Goal: Task Accomplishment & Management: Complete application form

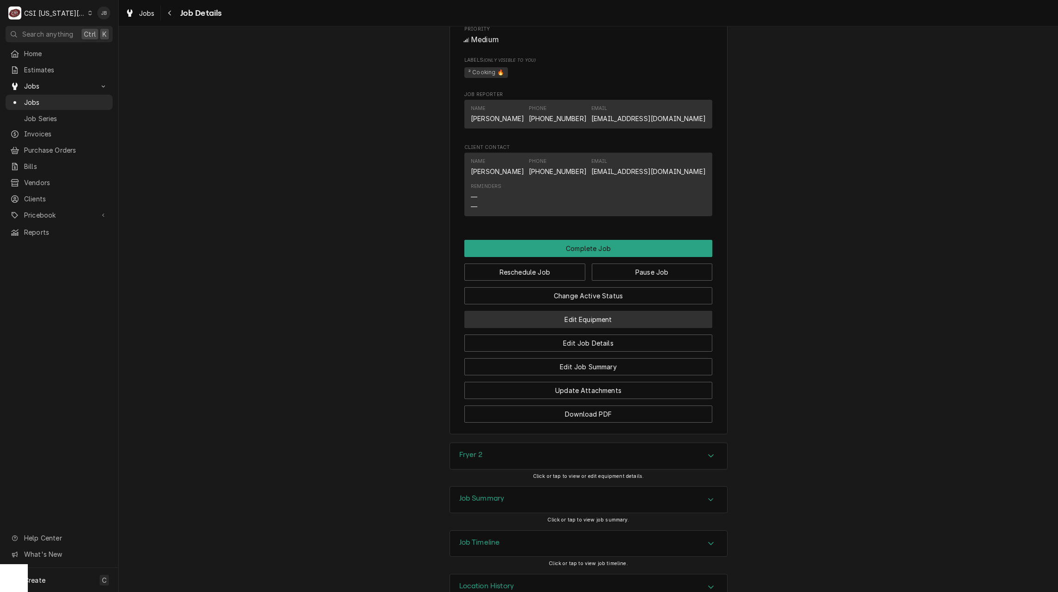
scroll to position [1260, 0]
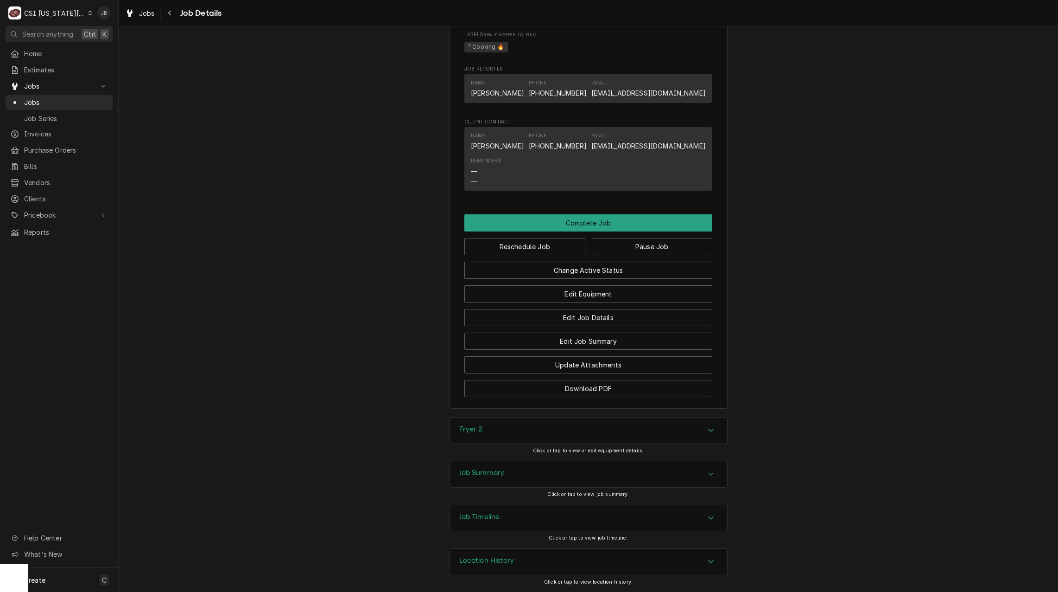
click at [510, 427] on div "Fryer 2" at bounding box center [588, 430] width 277 height 26
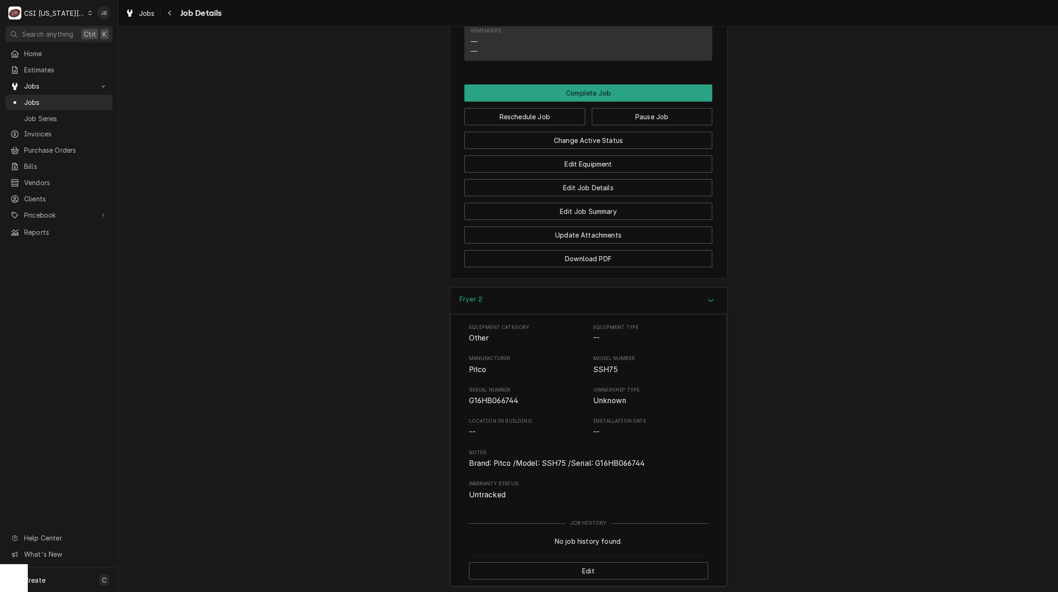
scroll to position [1491, 0]
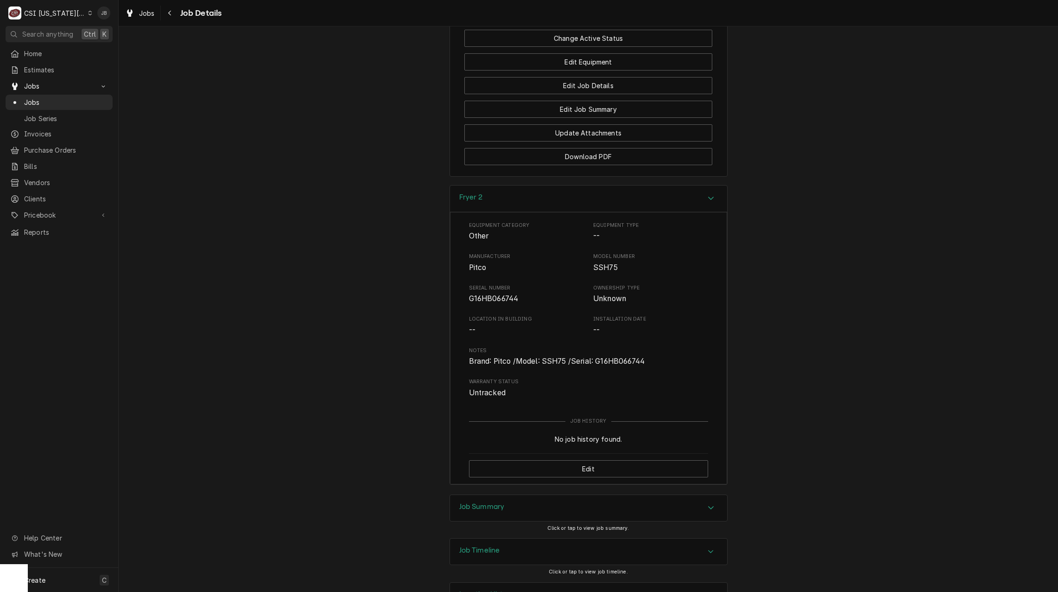
click at [519, 193] on div "Fryer 2" at bounding box center [588, 198] width 277 height 26
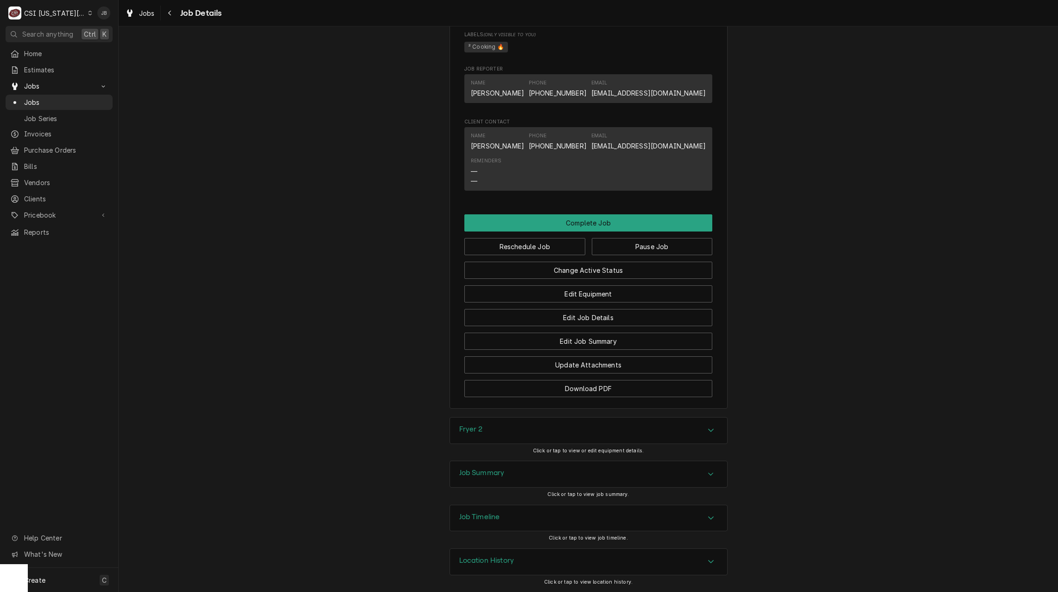
scroll to position [1260, 0]
click at [511, 478] on div "Job Summary" at bounding box center [588, 474] width 277 height 26
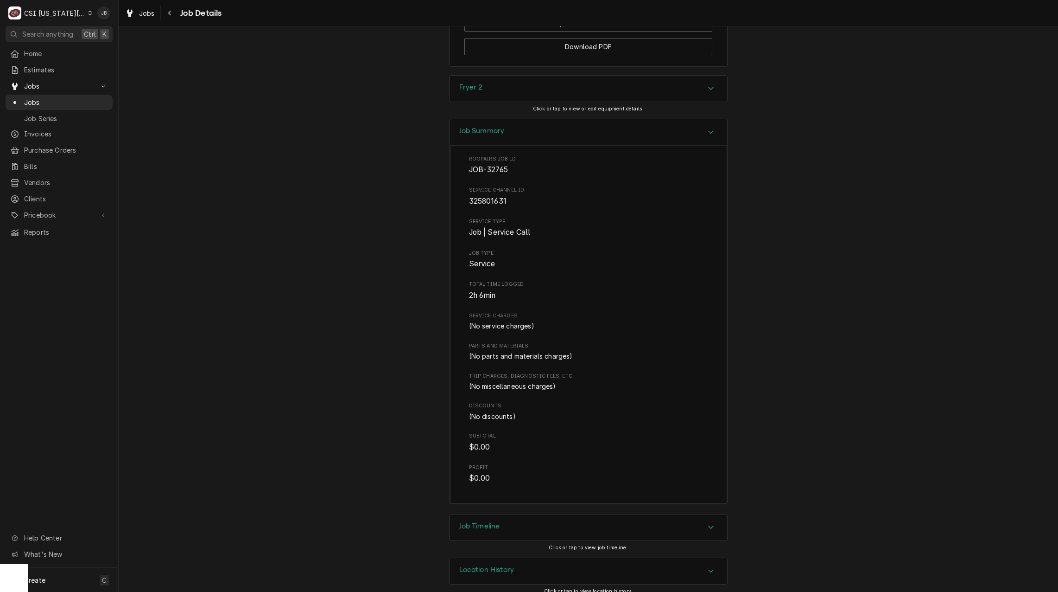
scroll to position [1611, 0]
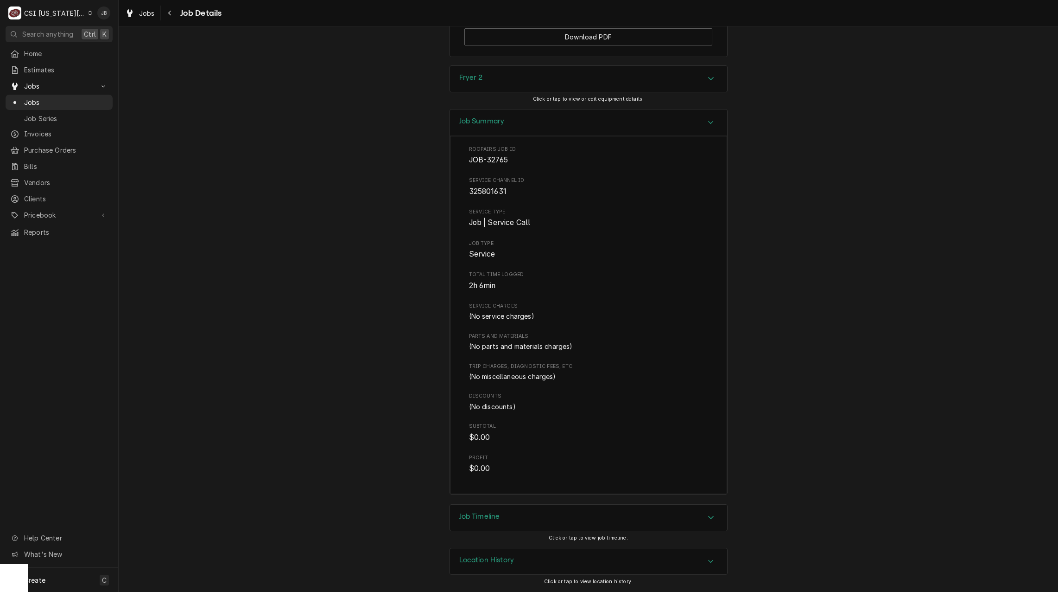
click at [496, 520] on h3 "Job Timeline" at bounding box center [479, 516] width 41 height 9
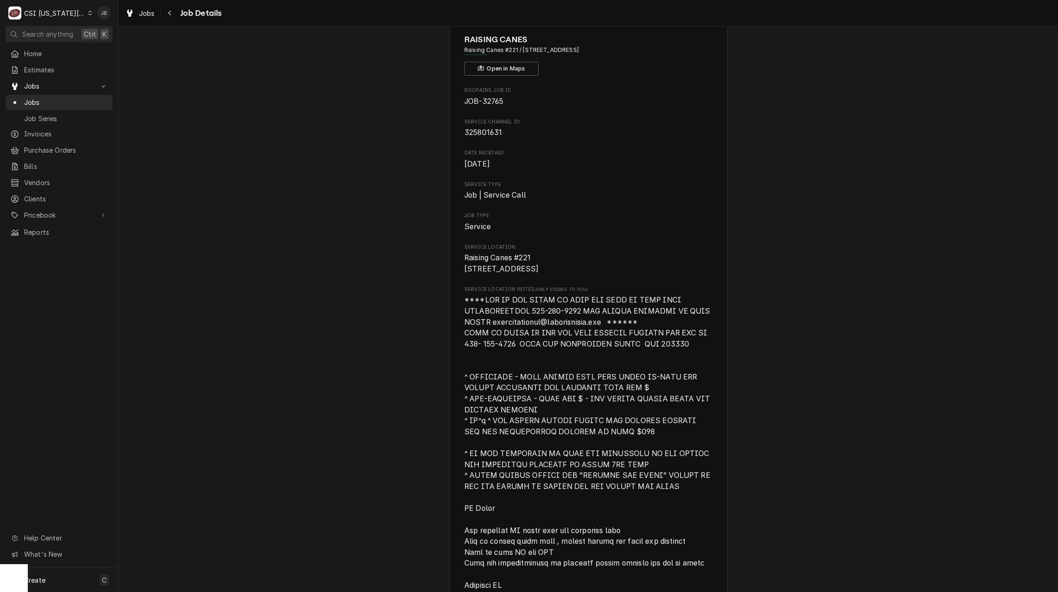
scroll to position [0, 0]
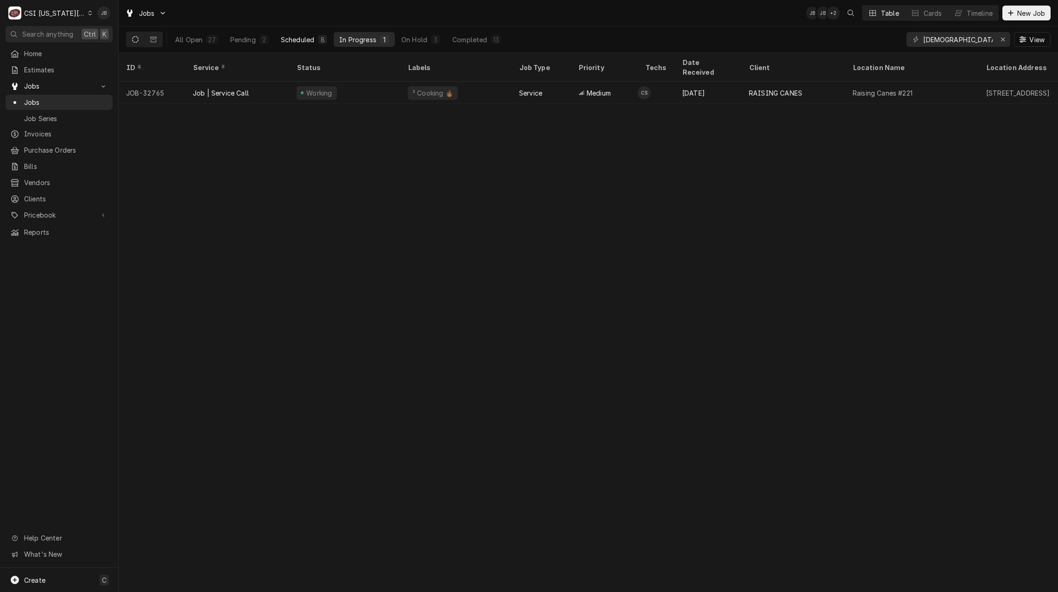
click at [276, 41] on button "Scheduled 8" at bounding box center [303, 39] width 57 height 15
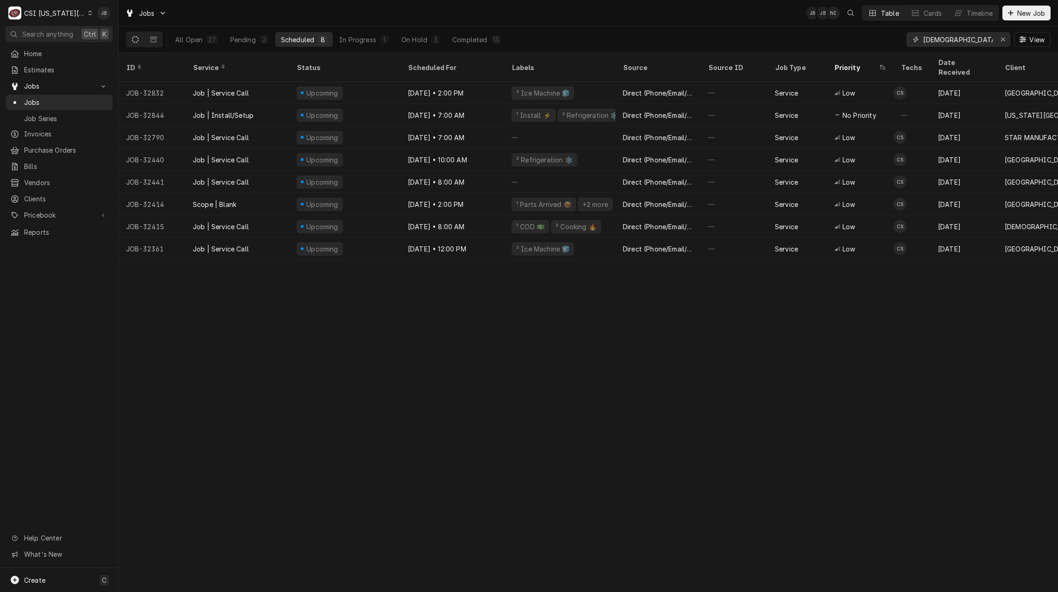
drag, startPoint x: 972, startPoint y: 43, endPoint x: 828, endPoint y: 38, distance: 143.4
click at [828, 38] on div "All Open 27 Pending 2 Scheduled 8 In Progress 1 On Hold 3 Completed 13 [DEMOGRA…" at bounding box center [588, 39] width 925 height 26
click at [750, 33] on div "All Open 27 Pending 2 Scheduled 8 In Progress 1 On Hold 3 Completed 13 christia…" at bounding box center [588, 39] width 925 height 26
click at [155, 38] on icon "Dynamic Content Wrapper" at bounding box center [153, 39] width 6 height 6
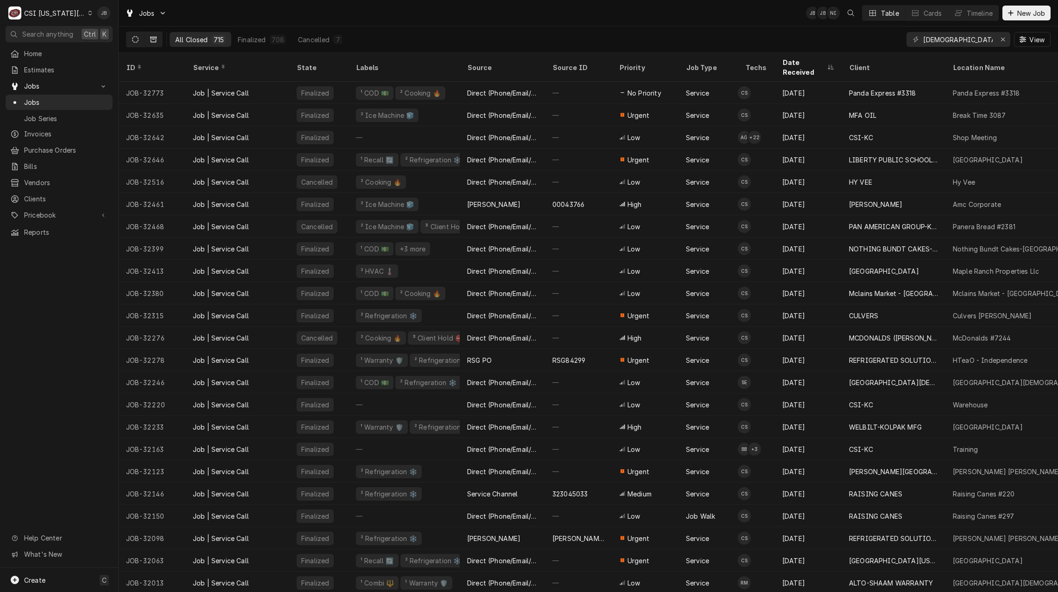
click at [137, 38] on icon "Dynamic Content Wrapper" at bounding box center [135, 39] width 6 height 6
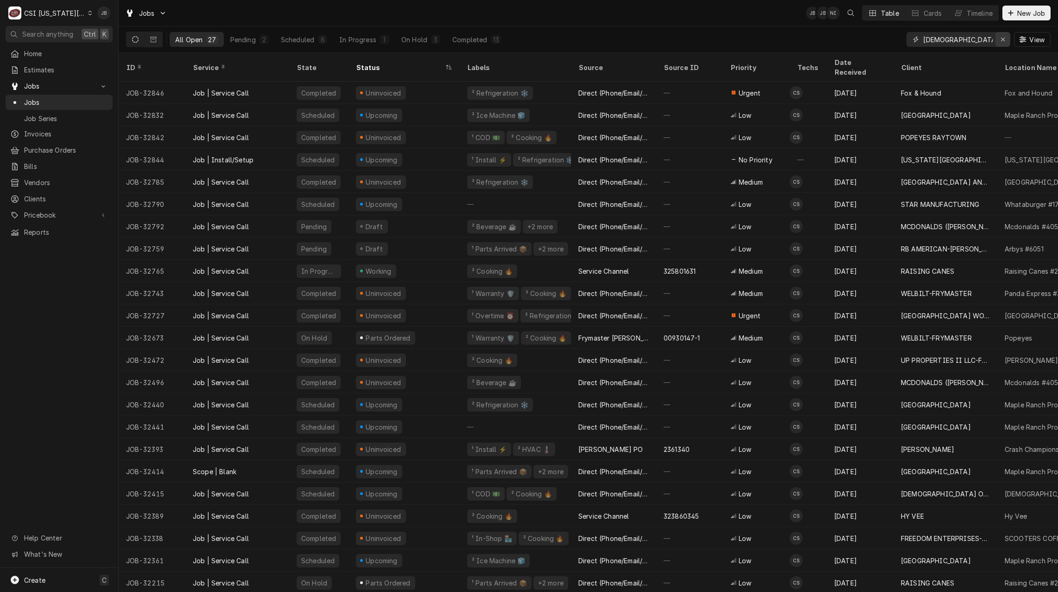
click at [1002, 41] on icon "Erase input" at bounding box center [1003, 39] width 5 height 6
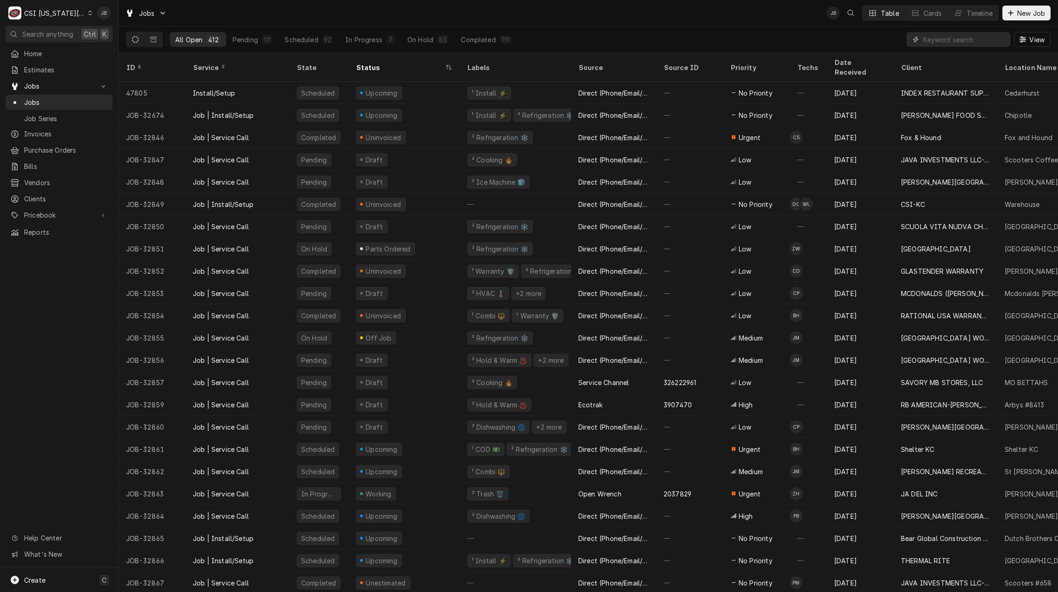
click at [946, 35] on input "Dynamic Content Wrapper" at bounding box center [965, 39] width 83 height 15
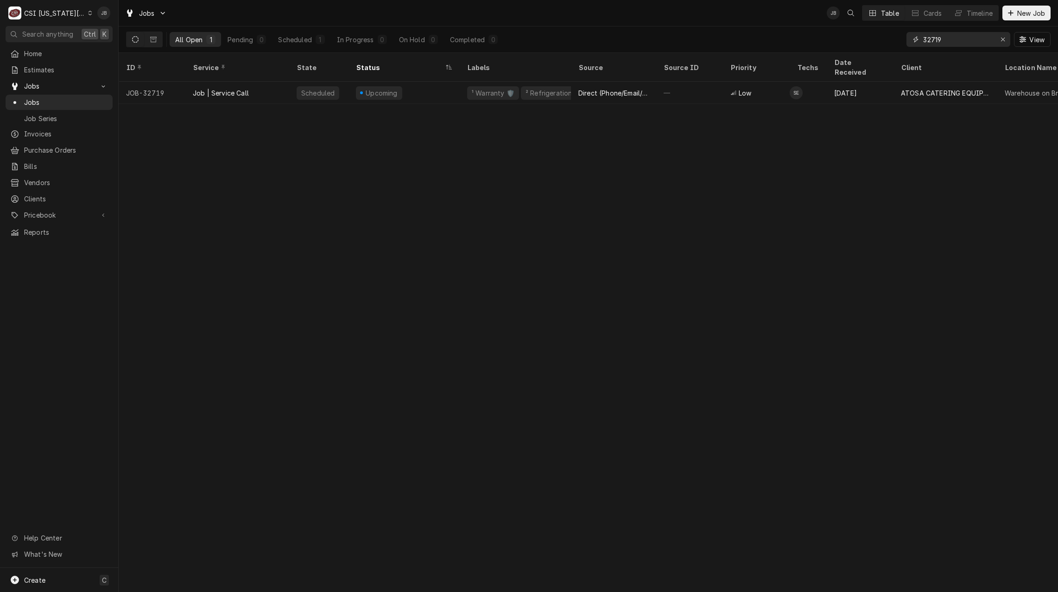
type input "32719"
drag, startPoint x: 634, startPoint y: 184, endPoint x: 642, endPoint y: 166, distance: 19.1
click at [635, 184] on div "ID Service State Status Labels Source Source ID Priority Techs Date Received Cl…" at bounding box center [589, 322] width 940 height 539
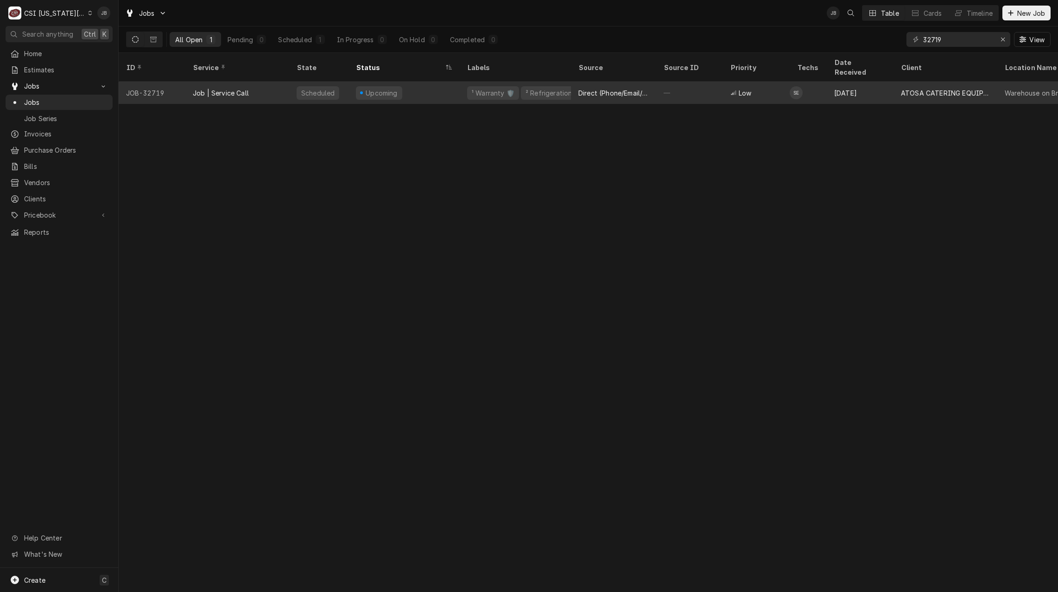
click at [719, 83] on div "—" at bounding box center [689, 93] width 67 height 22
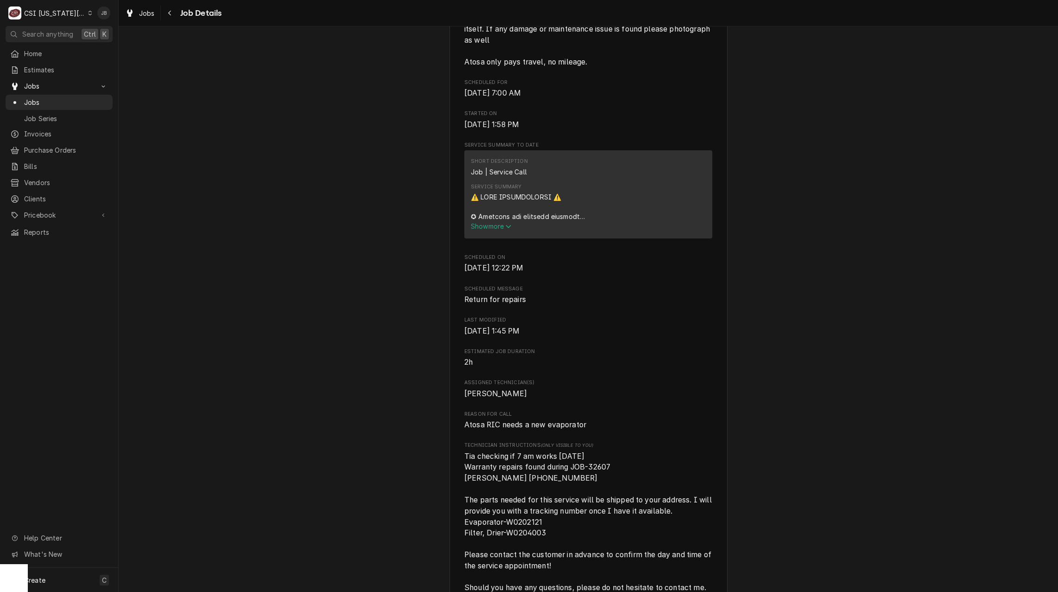
scroll to position [556, 0]
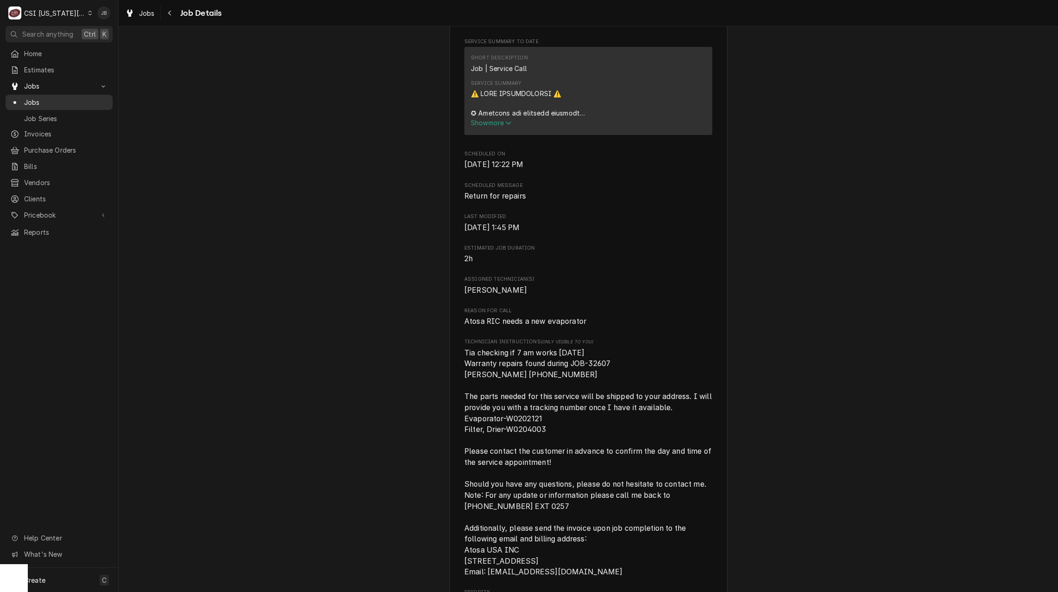
click at [65, 99] on span "Jobs" at bounding box center [66, 102] width 84 height 10
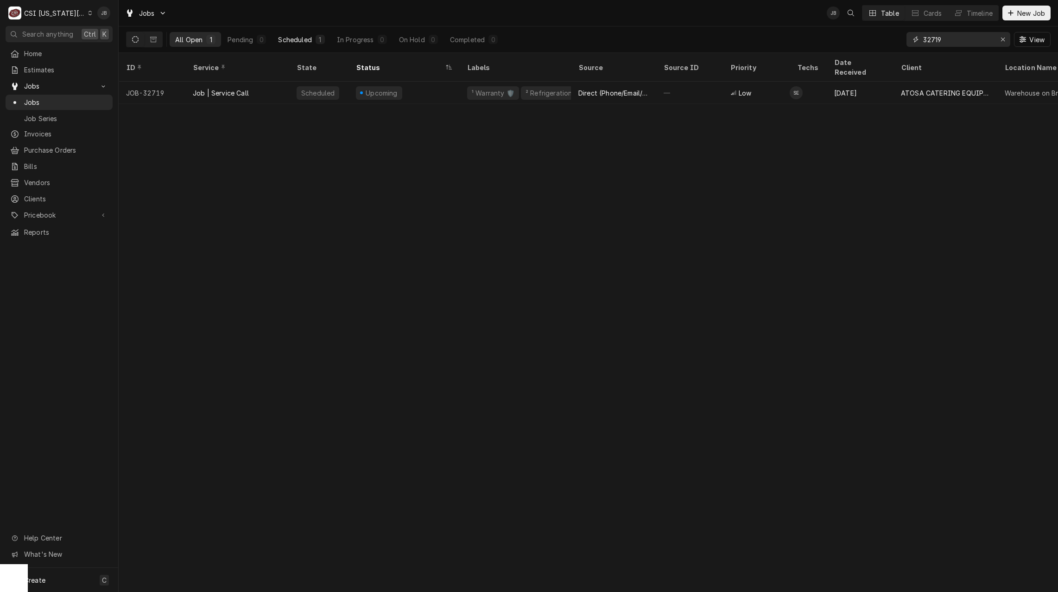
drag, startPoint x: 975, startPoint y: 40, endPoint x: 274, endPoint y: 33, distance: 701.5
click at [391, 40] on div "All Open 1 Pending 0 Scheduled 1 In Progress 0 On Hold 0 Completed 0 32719 View" at bounding box center [588, 39] width 925 height 26
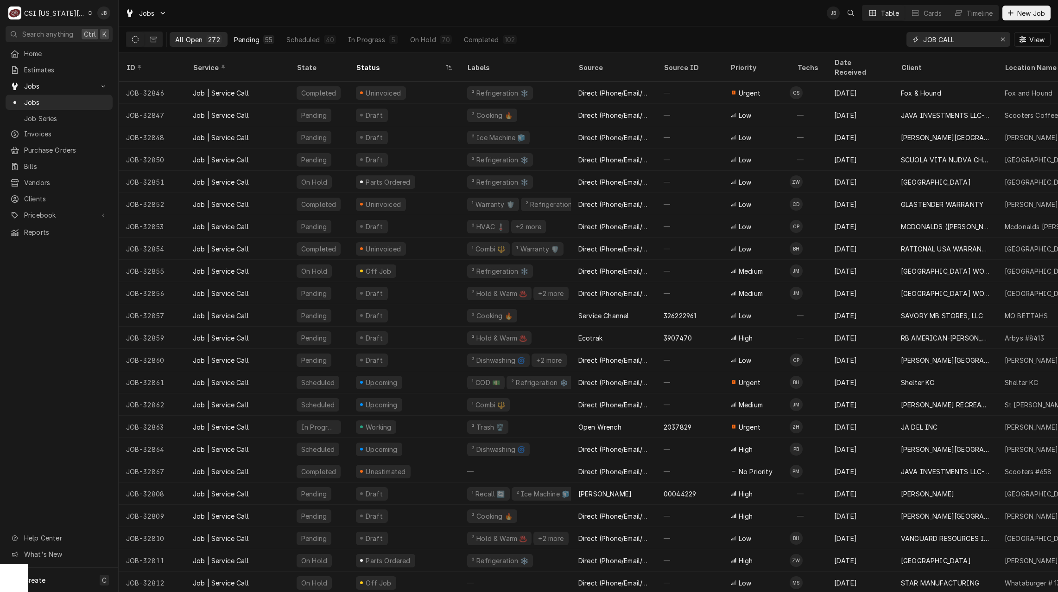
type input "JOB CALL"
click at [242, 36] on div "Pending" at bounding box center [246, 40] width 25 height 10
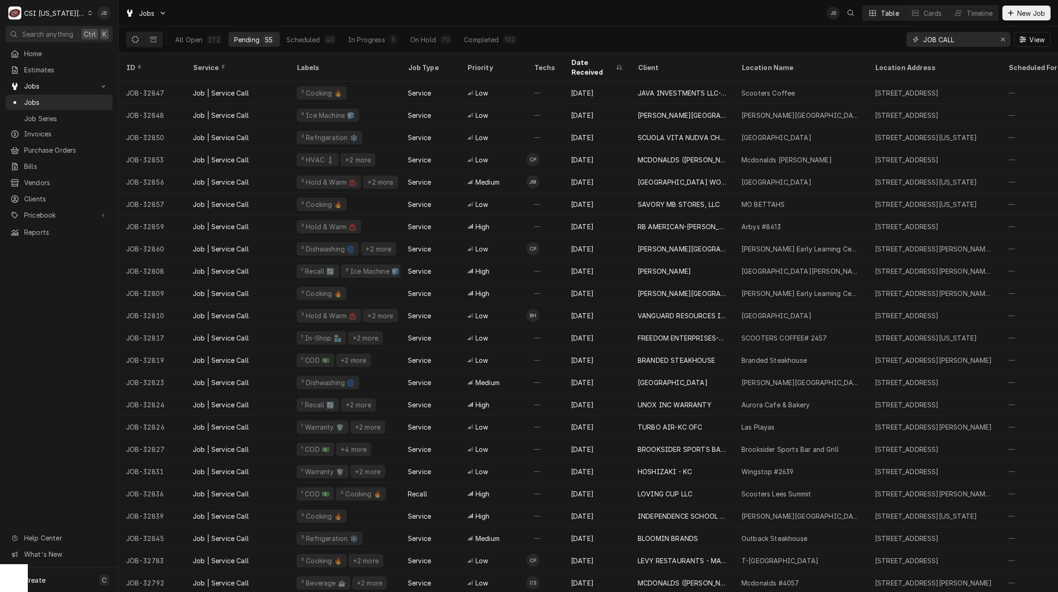
drag, startPoint x: 975, startPoint y: 43, endPoint x: 615, endPoint y: 38, distance: 360.3
click at [702, 43] on div "All Open 272 Pending 55 Scheduled 40 In Progress 5 On Hold 70 Completed 102 JOB…" at bounding box center [588, 39] width 925 height 26
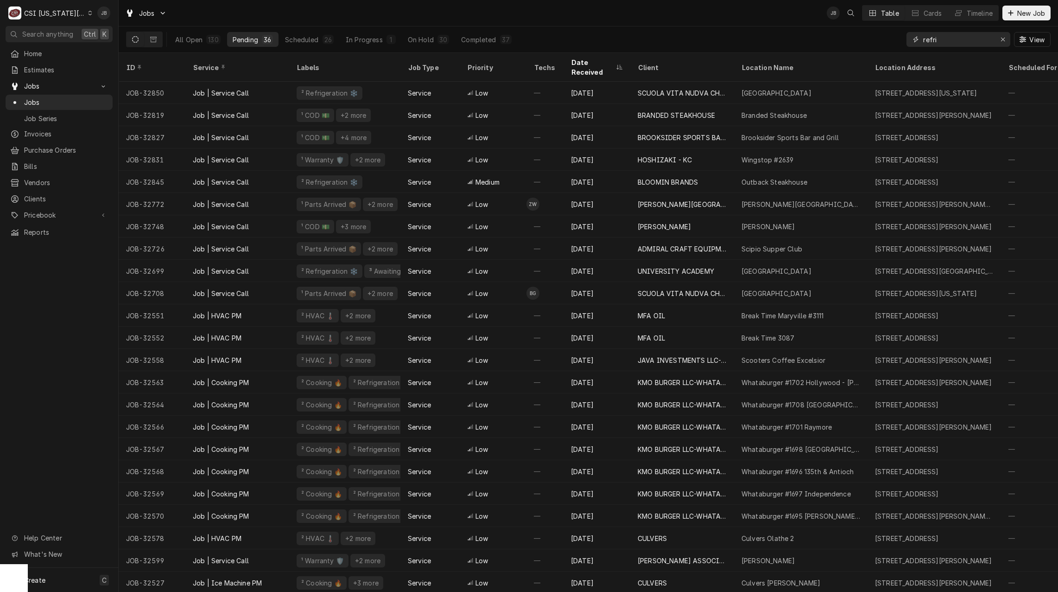
type input "refri"
click at [580, 31] on div "All Open 130 Pending 36 Scheduled 26 In Progress 1 On Hold 30 Completed 37 refr…" at bounding box center [588, 39] width 925 height 26
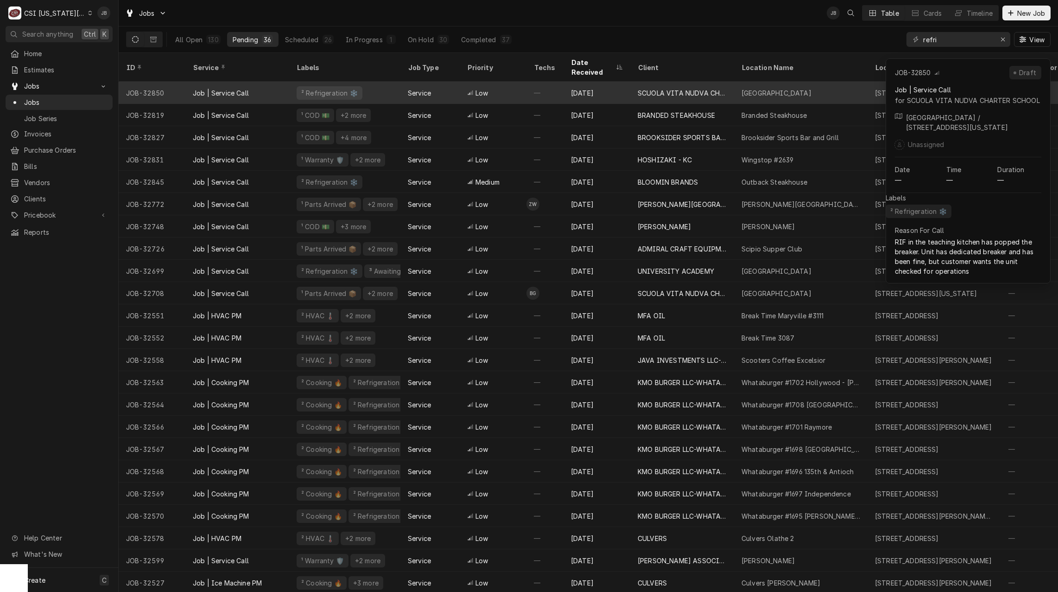
click at [552, 88] on div "—" at bounding box center [545, 93] width 37 height 22
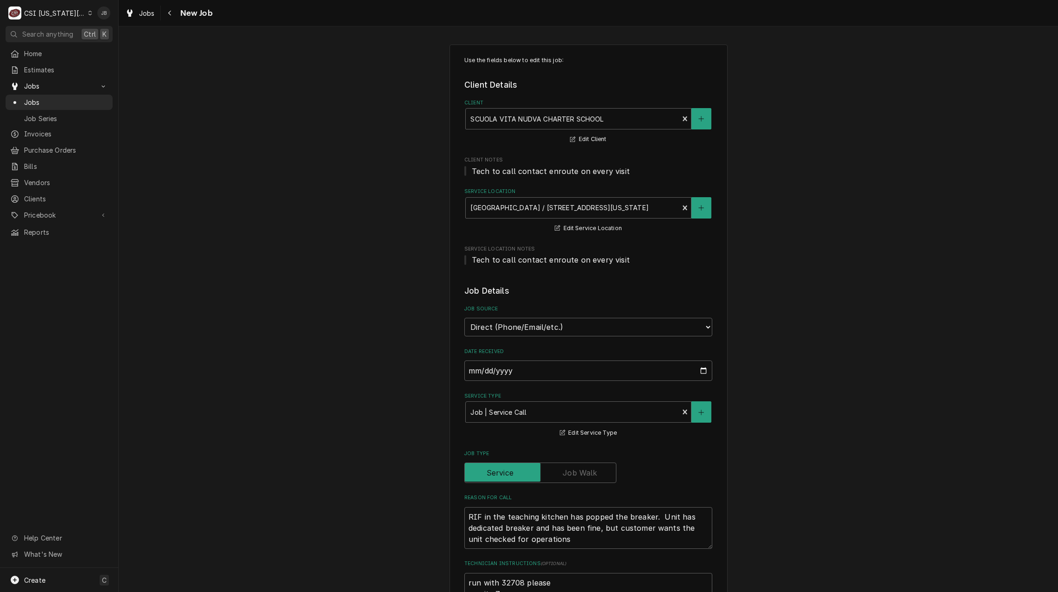
type textarea "x"
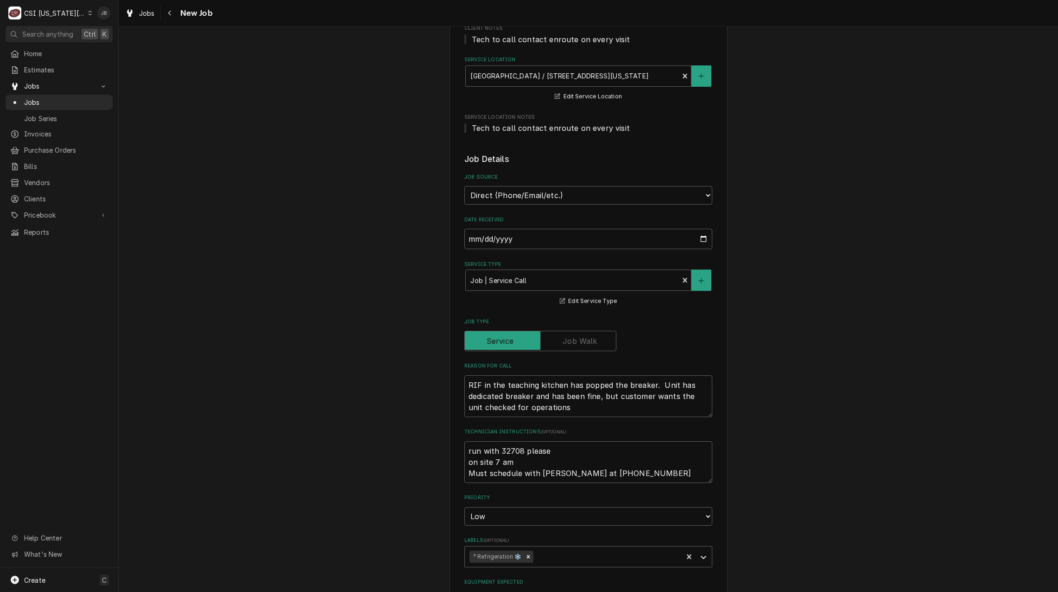
scroll to position [278, 0]
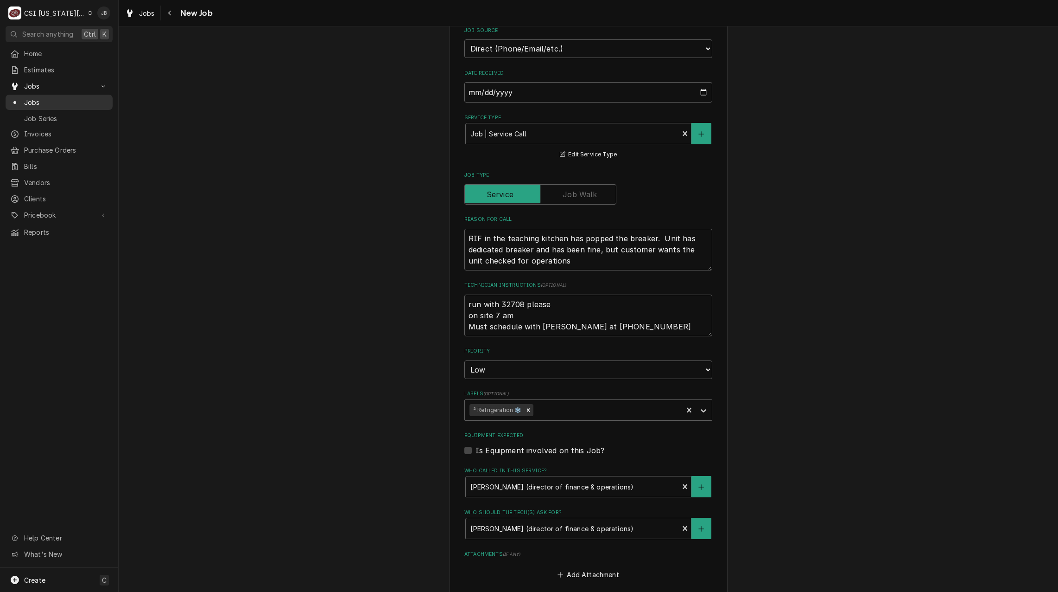
click at [51, 97] on span "Jobs" at bounding box center [66, 102] width 84 height 10
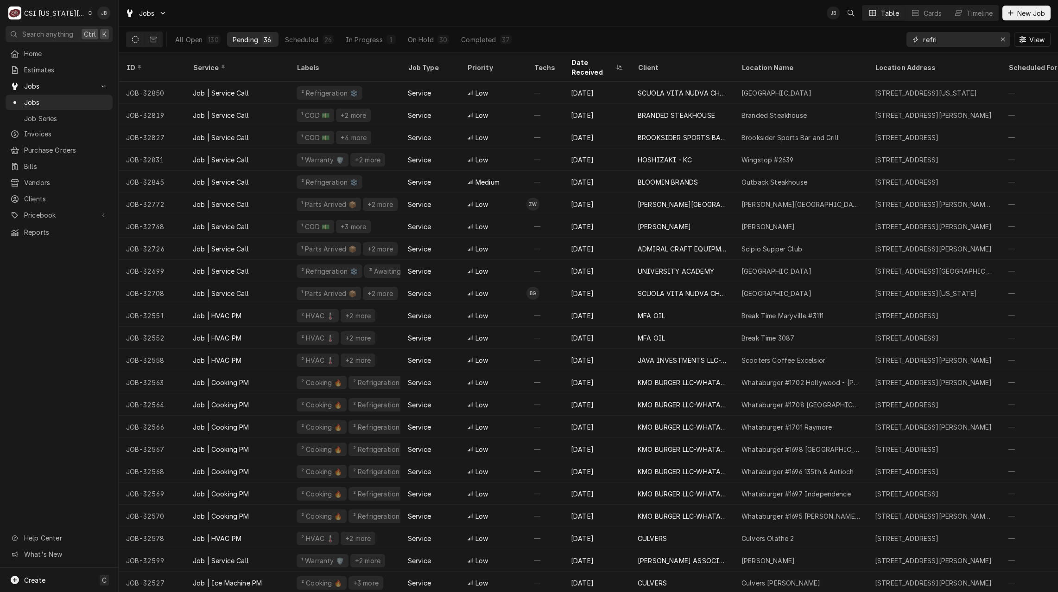
drag, startPoint x: 958, startPoint y: 37, endPoint x: 658, endPoint y: 32, distance: 300.5
click at [658, 32] on div "All Open 130 Pending 36 Scheduled 26 In Progress 1 On Hold 30 Completed 37 refr…" at bounding box center [588, 39] width 925 height 26
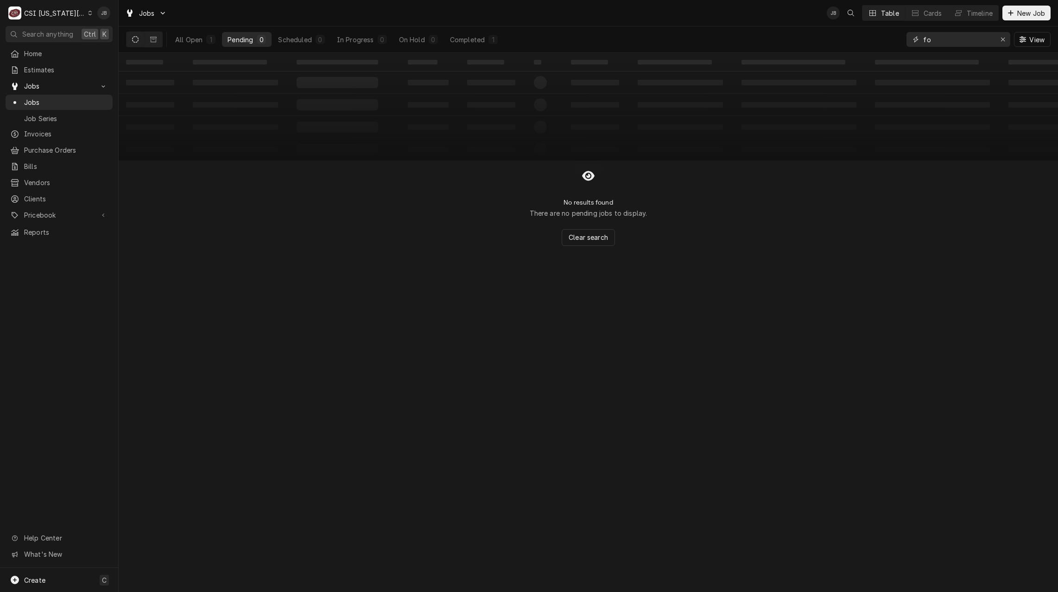
type input "f"
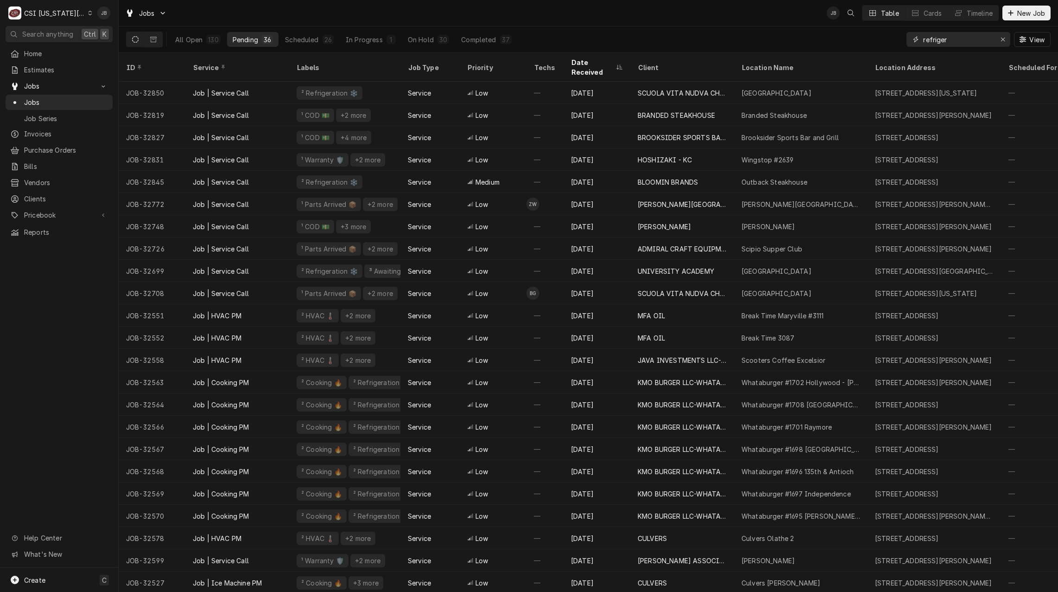
type input "refriger"
click at [490, 27] on div "All Open 130 Pending 36 Scheduled 26 In Progress 1 On Hold 30 Completed 37" at bounding box center [344, 39] width 348 height 26
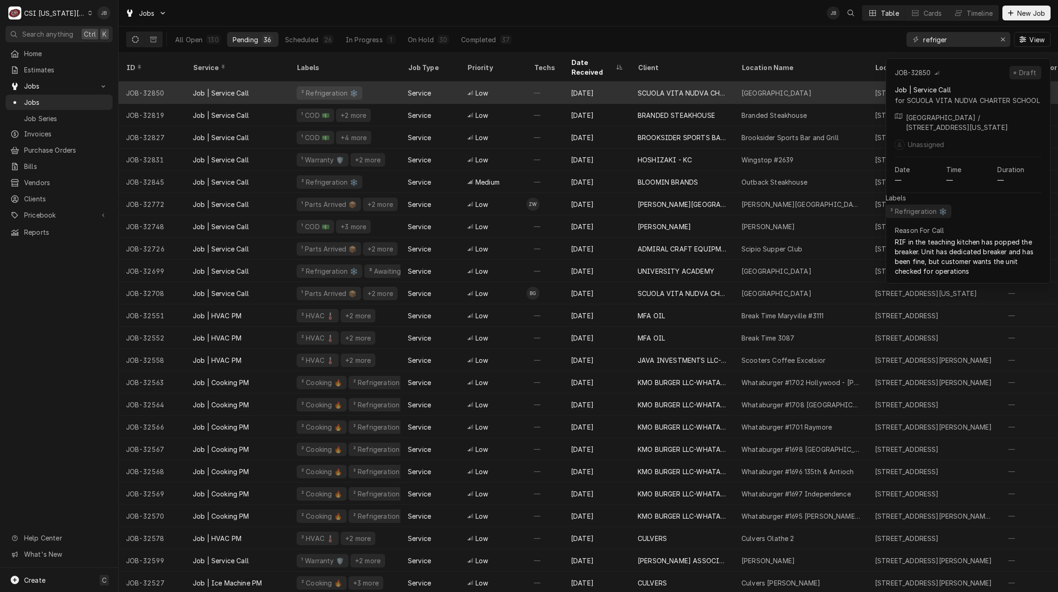
click at [407, 83] on div "Service" at bounding box center [430, 93] width 59 height 22
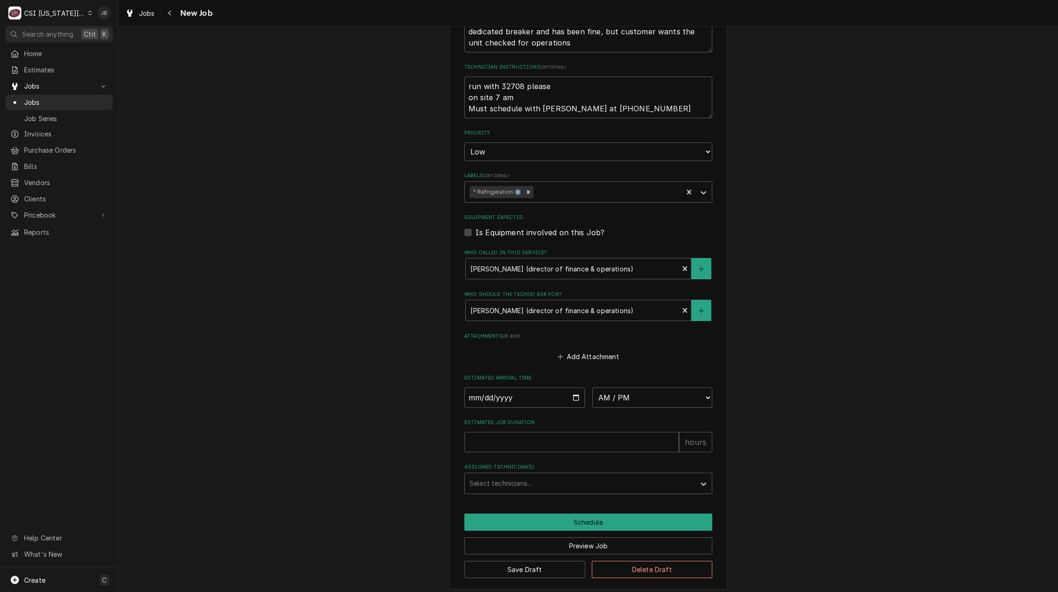
scroll to position [502, 0]
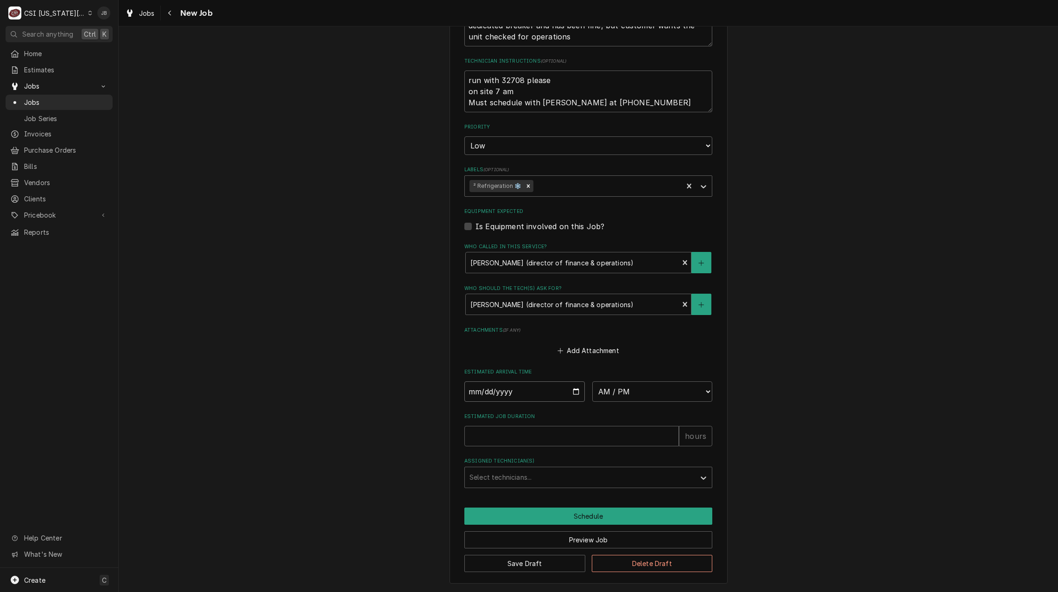
click at [575, 390] on input "Date" at bounding box center [525, 391] width 121 height 20
type textarea "x"
type input "[DATE]"
type textarea "x"
click at [627, 393] on select "AM / PM 6:00 AM 6:15 AM 6:30 AM 6:45 AM 7:00 AM 7:15 AM 7:30 AM 7:45 AM 8:00 AM…" at bounding box center [652, 391] width 121 height 20
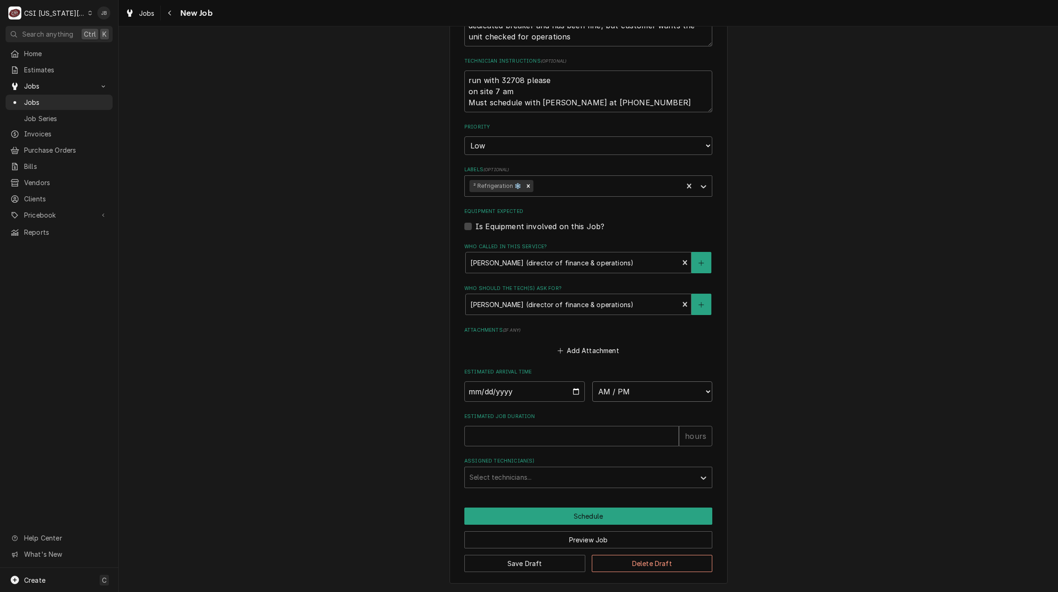
select select "07:00:00"
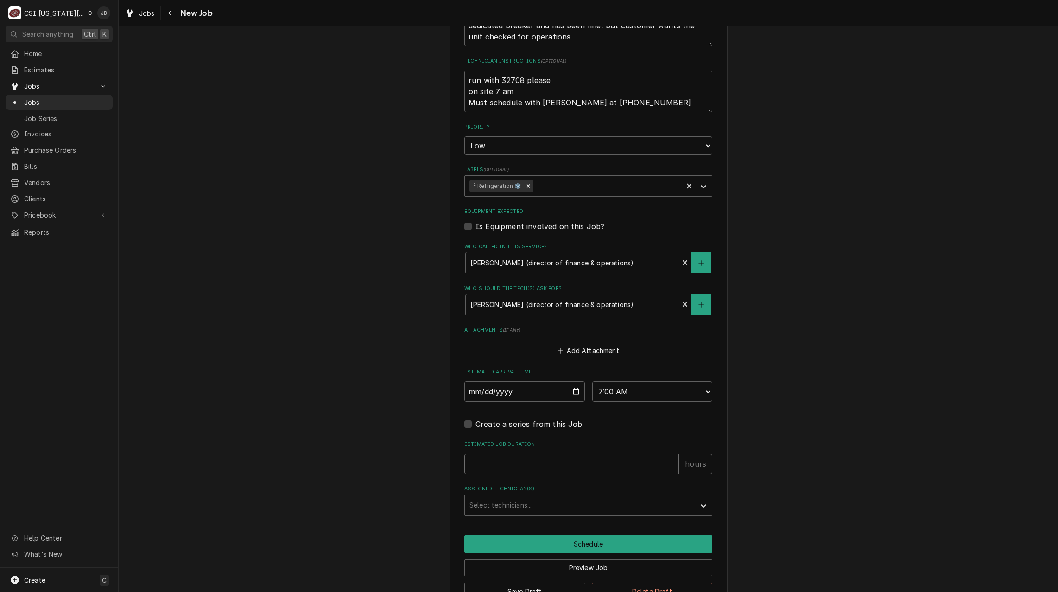
click at [492, 467] on input "Estimated Job Duration" at bounding box center [572, 463] width 215 height 20
type textarea "x"
type input "2"
type textarea "x"
type input "2"
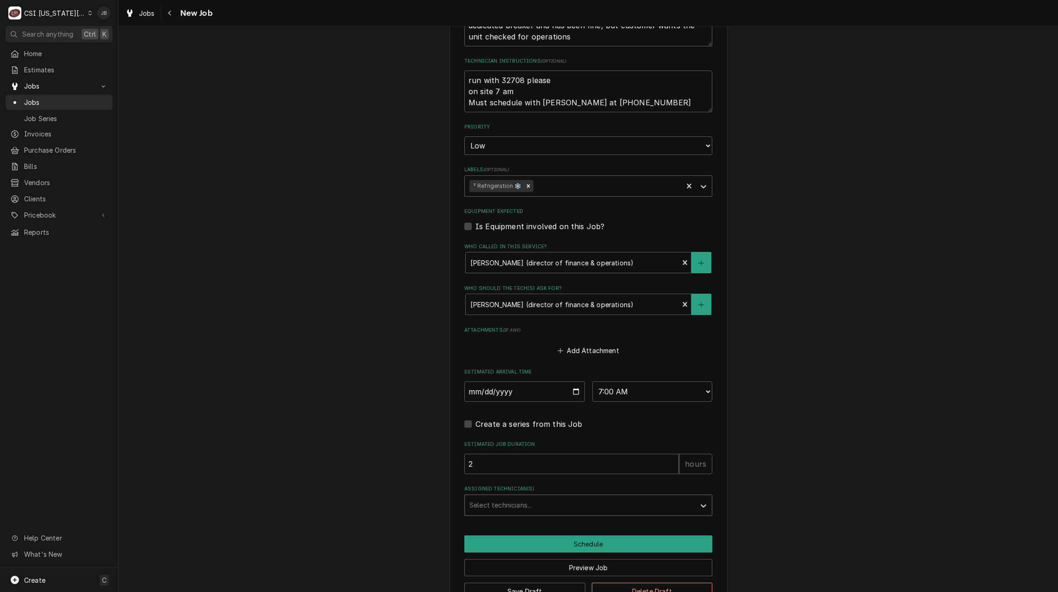
click at [488, 509] on div "Assigned Technician(s)" at bounding box center [580, 505] width 221 height 17
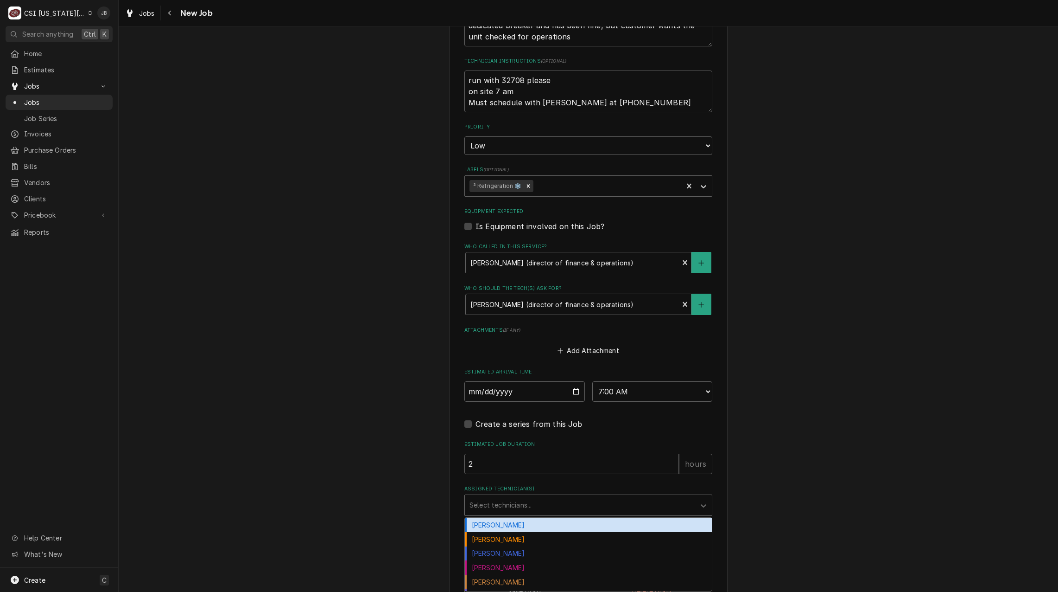
type input "1"
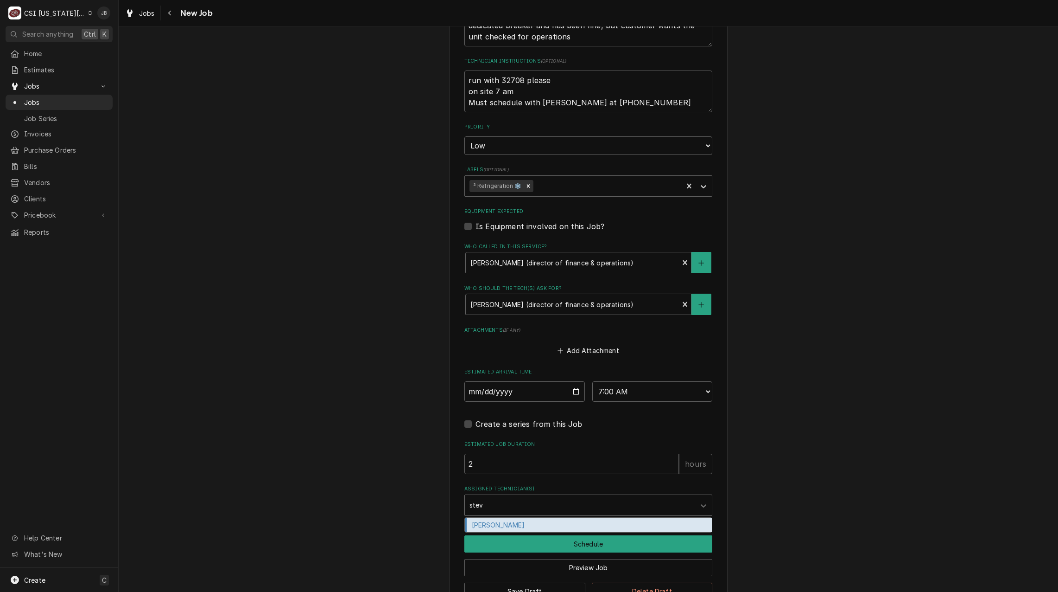
type input "steve"
click at [492, 526] on div "Steve Ethridge" at bounding box center [588, 524] width 247 height 14
type textarea "x"
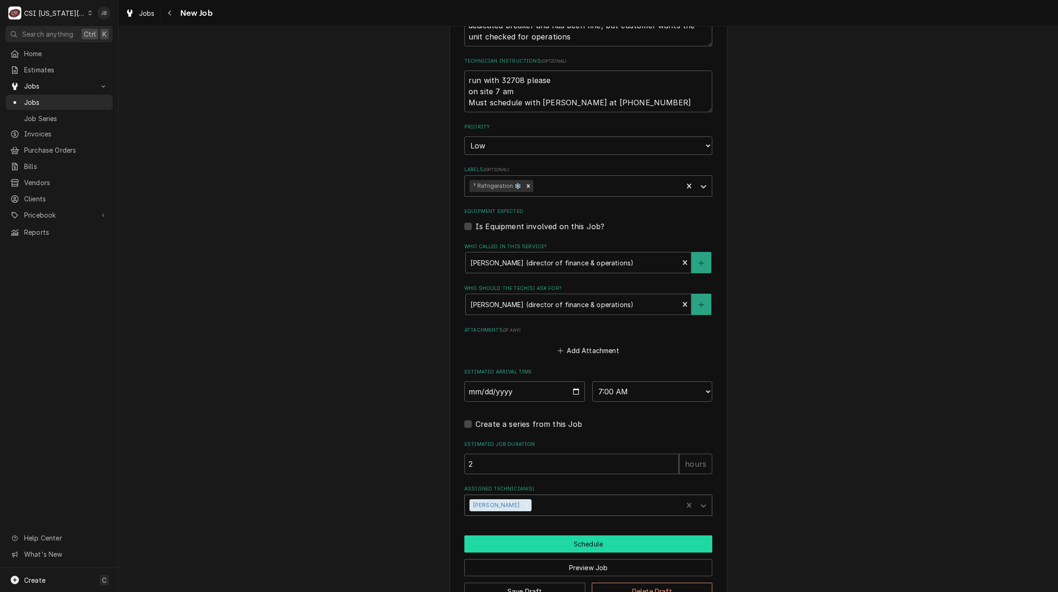
type textarea "x"
click at [531, 145] on select "No Priority Urgent High Medium Low" at bounding box center [589, 145] width 248 height 19
select select "3"
click at [465, 136] on select "No Priority Urgent High Medium Low" at bounding box center [589, 145] width 248 height 19
click at [541, 543] on button "Schedule" at bounding box center [589, 543] width 248 height 17
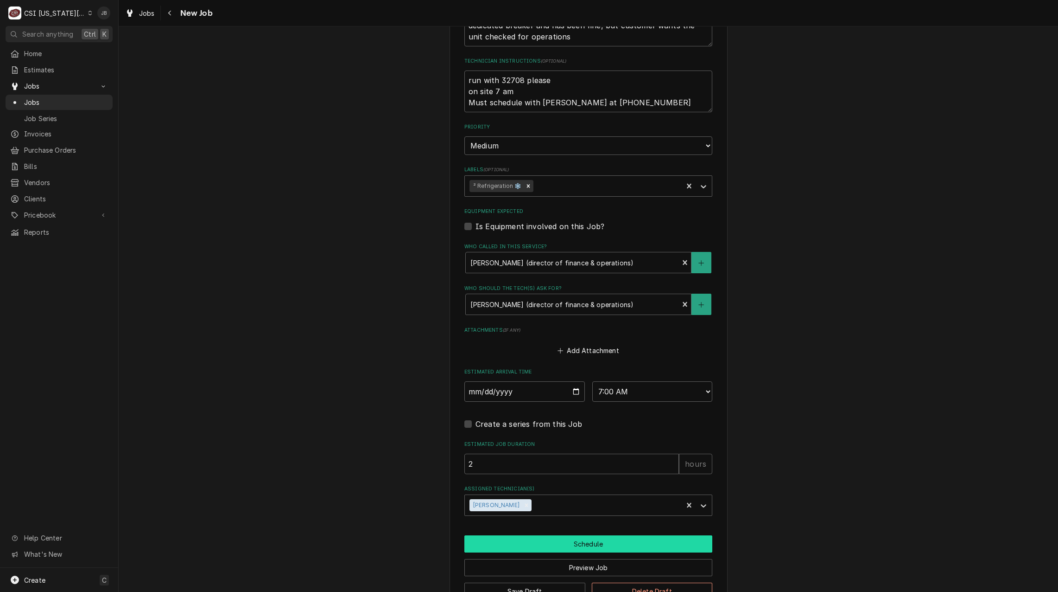
scroll to position [498, 0]
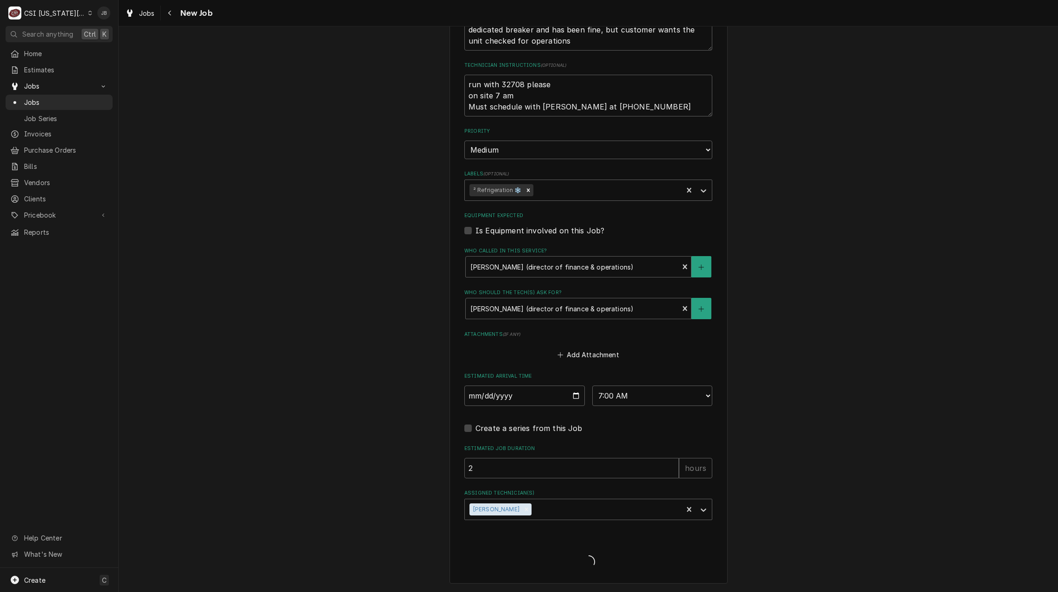
type textarea "x"
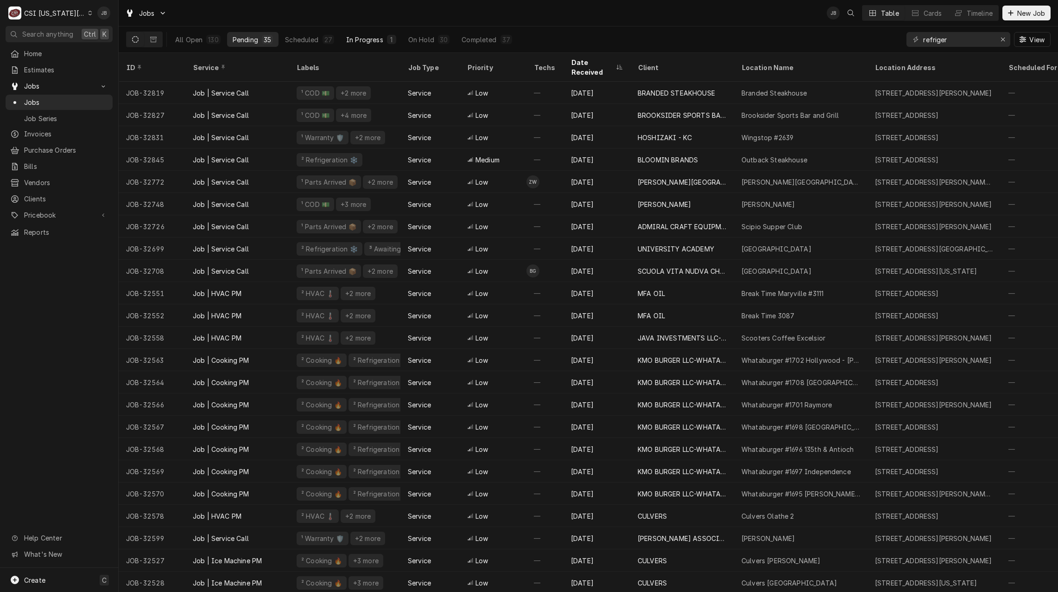
click at [370, 37] on div "In Progress" at bounding box center [364, 40] width 37 height 10
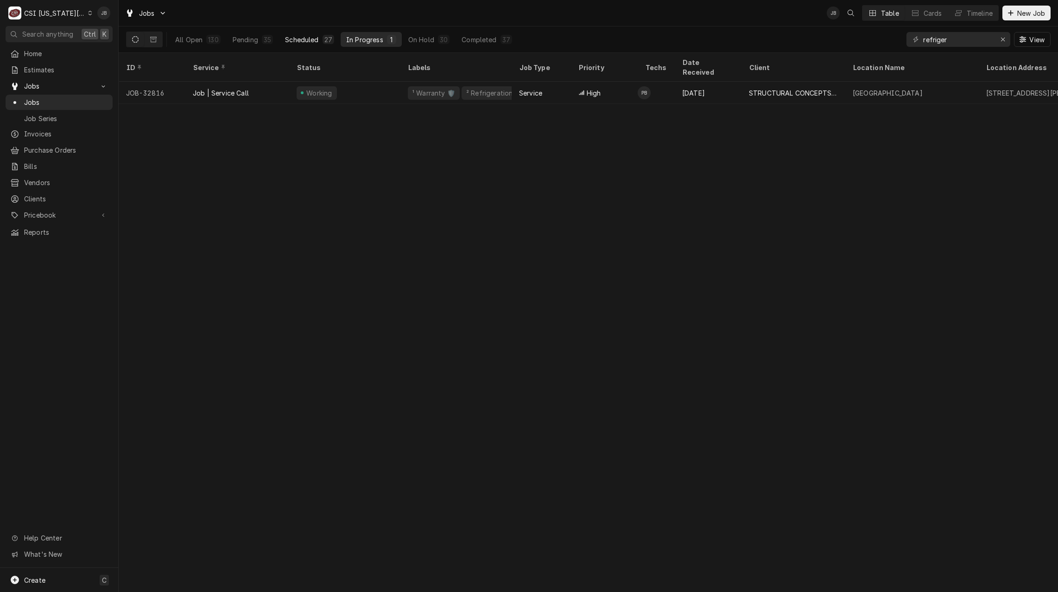
click at [314, 41] on div "Scheduled" at bounding box center [301, 40] width 33 height 10
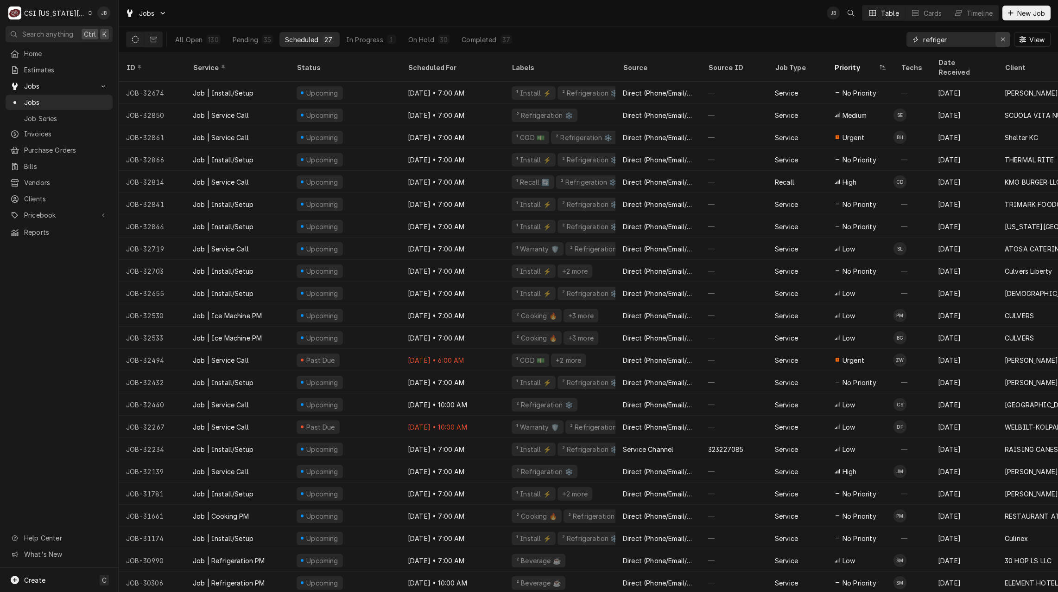
click at [1000, 43] on div "Erase input" at bounding box center [1003, 39] width 9 height 9
